Goal: Check status: Check status

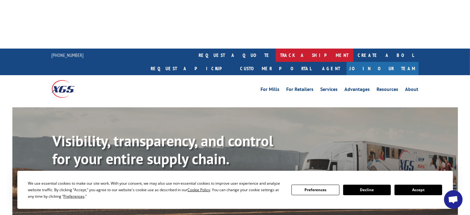
click at [276, 49] on link "track a shipment" at bounding box center [315, 55] width 78 height 13
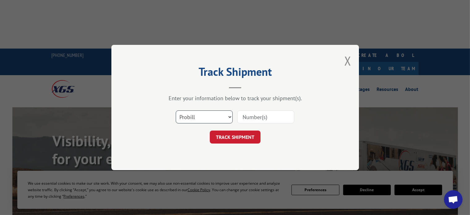
click at [217, 114] on select "Select category... Probill BOL PO" at bounding box center [204, 116] width 57 height 13
select select "bol"
click at [176, 110] on select "Select category... Probill BOL PO" at bounding box center [204, 116] width 57 height 13
click at [259, 122] on input at bounding box center [265, 116] width 57 height 13
paste input "191850"
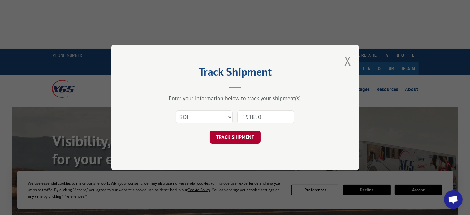
type input "191850"
click at [246, 136] on button "TRACK SHIPMENT" at bounding box center [235, 137] width 51 height 13
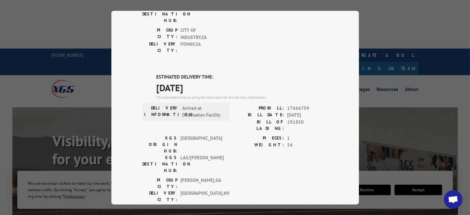
scroll to position [124, 0]
drag, startPoint x: 302, startPoint y: 89, endPoint x: 285, endPoint y: 90, distance: 17.4
click at [287, 119] on span "191850" at bounding box center [307, 125] width 41 height 13
copy span "191850"
